Goal: Task Accomplishment & Management: Manage account settings

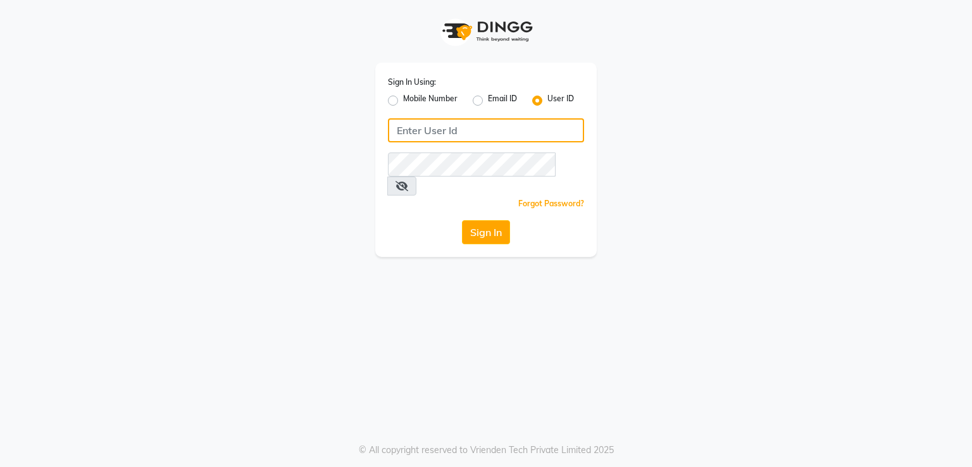
type input "[DEMOGRAPHIC_DATA]"
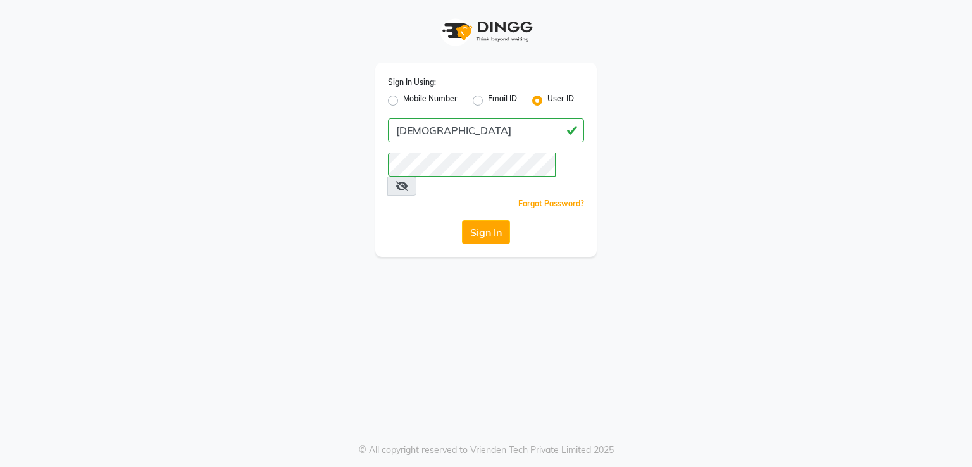
click at [478, 199] on div "Sign In Using: Mobile Number Email ID User ID saarsh Remember me Forgot Passwor…" at bounding box center [485, 160] width 221 height 194
click at [478, 220] on button "Sign In" at bounding box center [486, 232] width 48 height 24
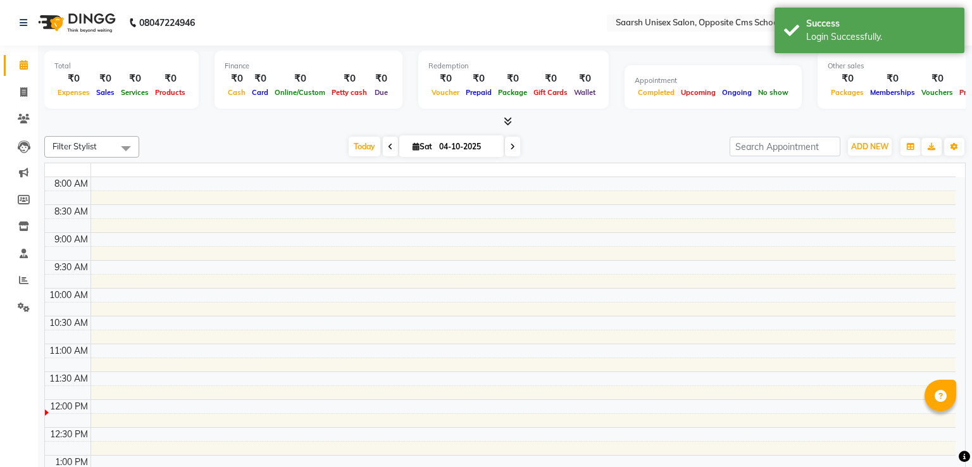
select select "en"
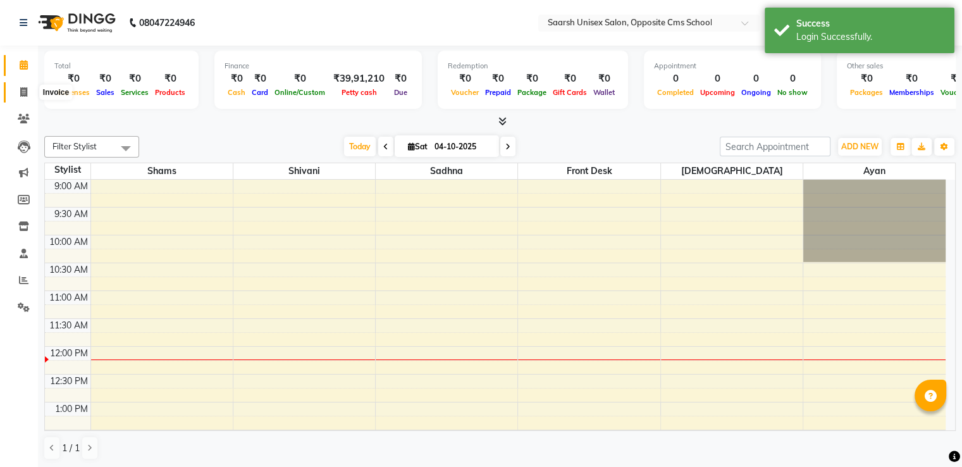
click at [25, 92] on icon at bounding box center [23, 91] width 7 height 9
select select "service"
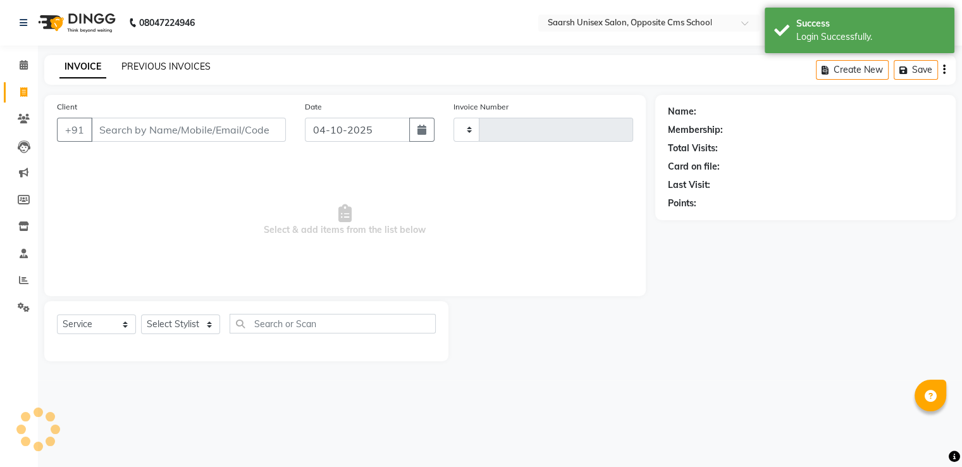
type input "2412"
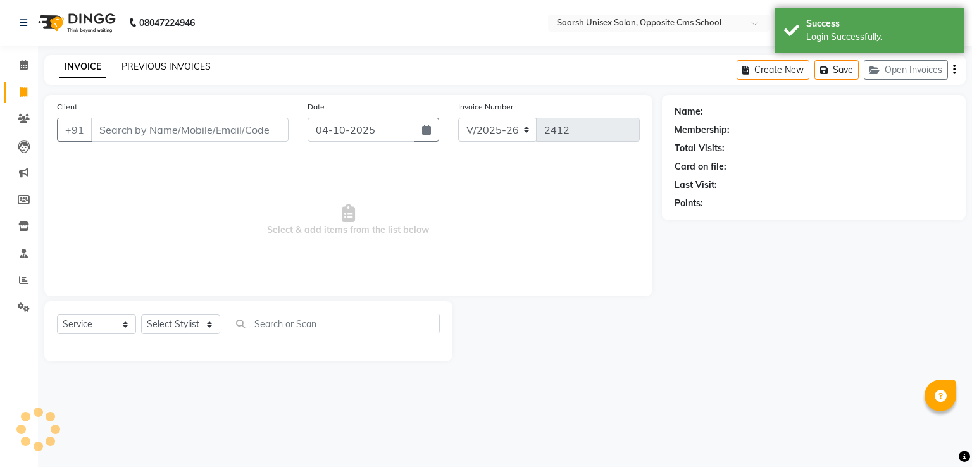
click at [179, 67] on link "PREVIOUS INVOICES" at bounding box center [165, 66] width 89 height 11
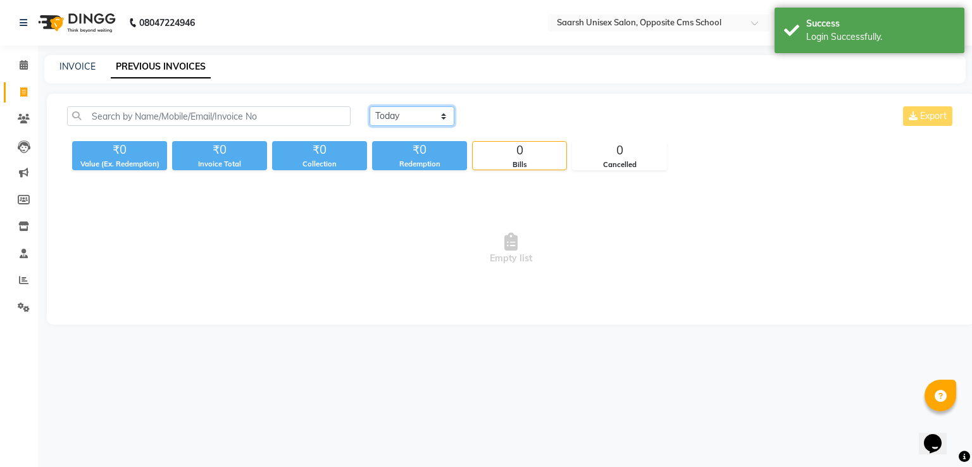
click at [406, 122] on select "[DATE] [DATE] Custom Range" at bounding box center [412, 116] width 85 height 20
select select "yesterday"
click at [370, 106] on select "[DATE] [DATE] Custom Range" at bounding box center [412, 116] width 85 height 20
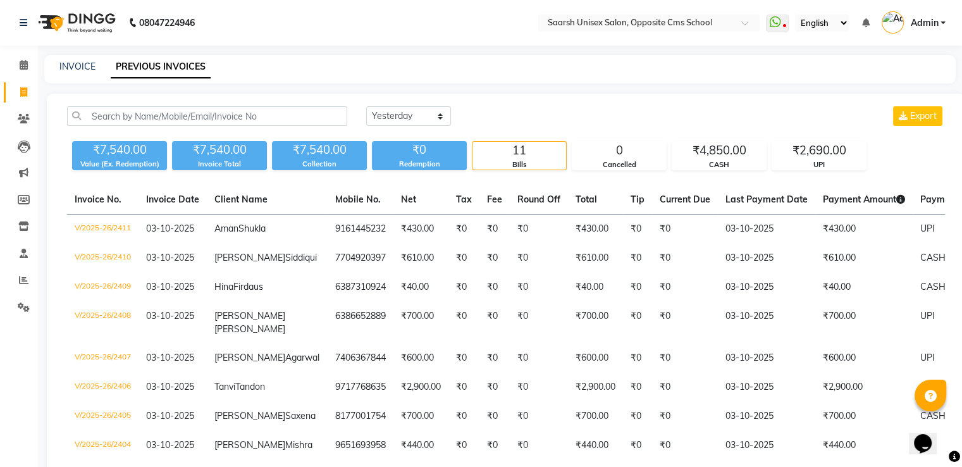
click at [408, 151] on div "₹0" at bounding box center [419, 150] width 95 height 18
click at [407, 147] on div "₹0" at bounding box center [419, 150] width 95 height 18
